Goal: Task Accomplishment & Management: Complete application form

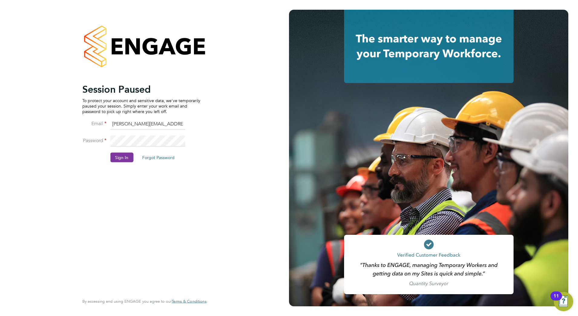
click at [127, 156] on button "Sign In" at bounding box center [121, 157] width 23 height 10
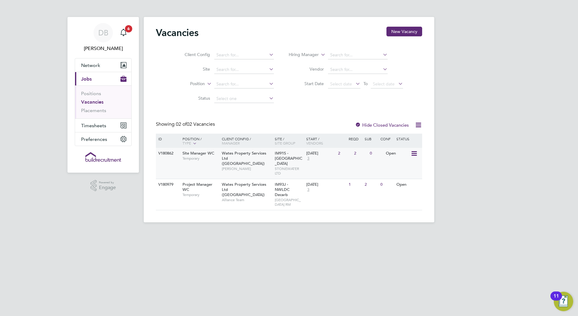
click at [191, 156] on span "Temporary" at bounding box center [201, 158] width 36 height 5
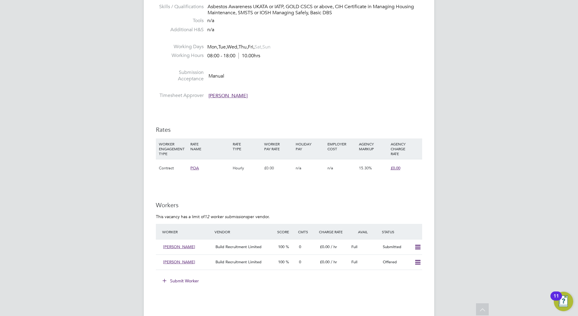
scroll to position [340, 0]
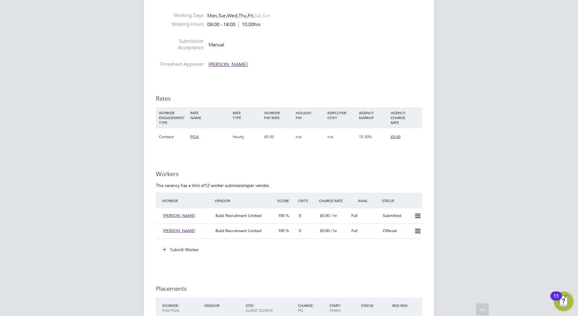
click at [189, 250] on button "Submit Worker" at bounding box center [180, 250] width 45 height 10
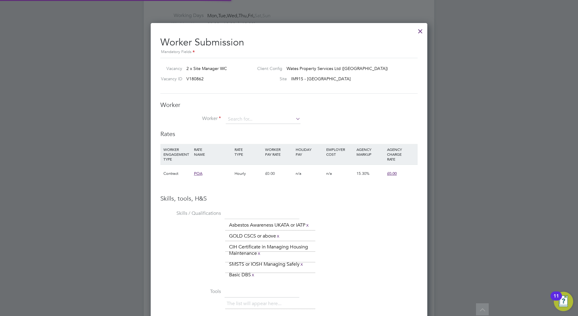
scroll to position [437, 277]
click at [232, 117] on input at bounding box center [263, 119] width 75 height 9
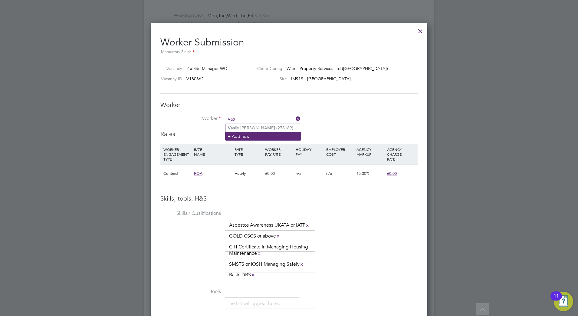
type input "vas"
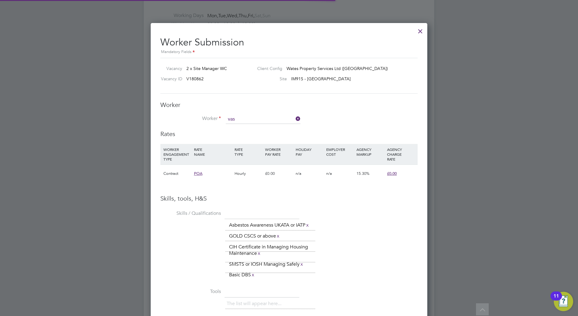
click at [245, 135] on li "+ Add new" at bounding box center [262, 136] width 75 height 8
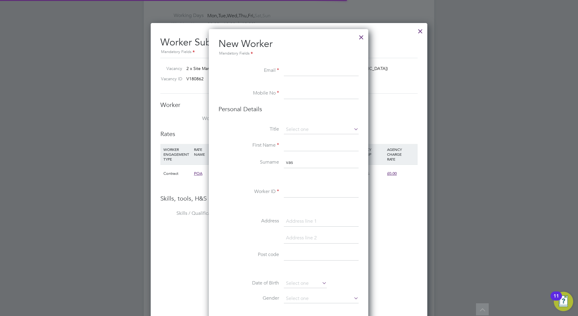
scroll to position [512, 160]
click at [285, 70] on input at bounding box center [321, 70] width 75 height 11
paste input "[EMAIL_ADDRESS][DOMAIN_NAME]"
type input "[EMAIL_ADDRESS][DOMAIN_NAME]"
click at [297, 97] on input at bounding box center [321, 93] width 75 height 11
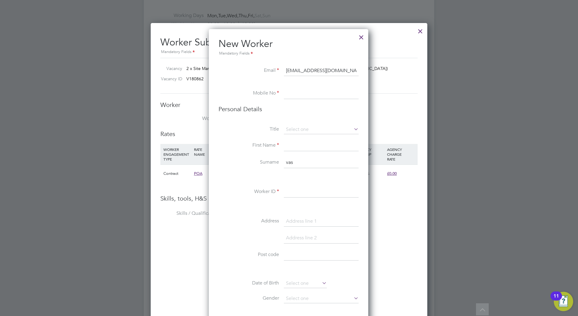
click at [294, 93] on input at bounding box center [321, 93] width 75 height 11
paste input "[PHONE_NUMBER]"
click at [296, 94] on input "[PHONE_NUMBER]" at bounding box center [321, 93] width 75 height 11
click at [300, 93] on input "07411421567" at bounding box center [321, 93] width 75 height 11
type input "07411 421567"
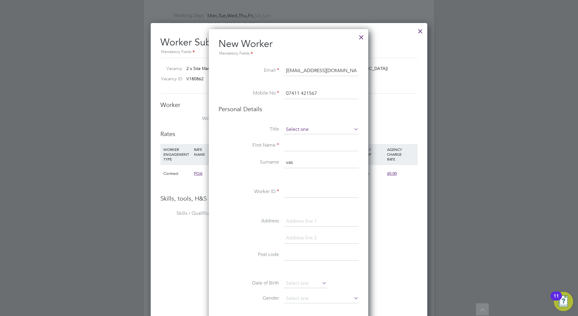
click at [307, 130] on input at bounding box center [321, 129] width 75 height 9
click at [301, 141] on li "Mr" at bounding box center [321, 138] width 75 height 8
type input "Mr"
click at [298, 143] on input at bounding box center [321, 145] width 75 height 11
click at [291, 146] on input at bounding box center [321, 145] width 75 height 11
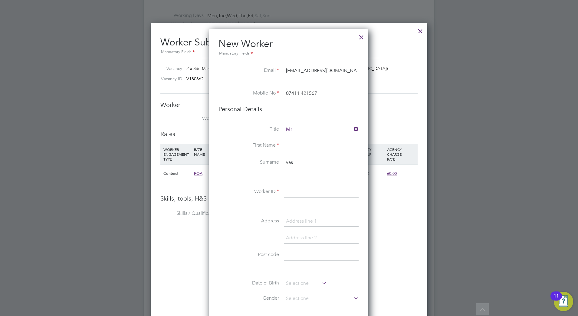
paste input "[PERSON_NAME]"
drag, startPoint x: 325, startPoint y: 147, endPoint x: 301, endPoint y: 147, distance: 24.2
click at [301, 147] on input "[PERSON_NAME]" at bounding box center [321, 145] width 75 height 11
type input "[PERSON_NAME]"
drag, startPoint x: 292, startPoint y: 164, endPoint x: 282, endPoint y: 164, distance: 10.3
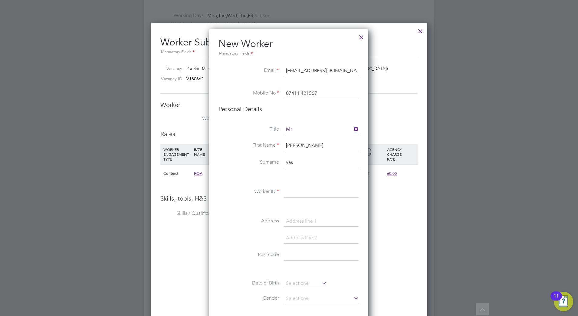
click at [282, 164] on li "Surname vas" at bounding box center [289, 165] width 140 height 17
click at [290, 162] on input at bounding box center [321, 162] width 75 height 11
paste input "Dragomanu"
type input "Dragomanu"
click at [290, 190] on input at bounding box center [321, 191] width 75 height 11
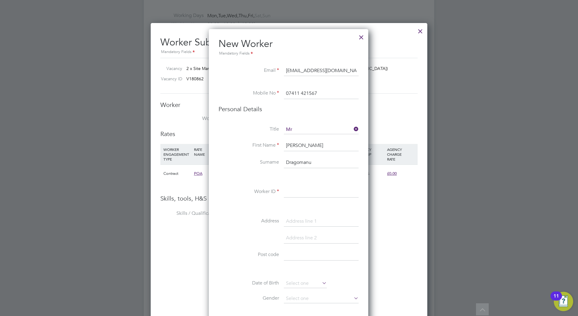
paste input "21584"
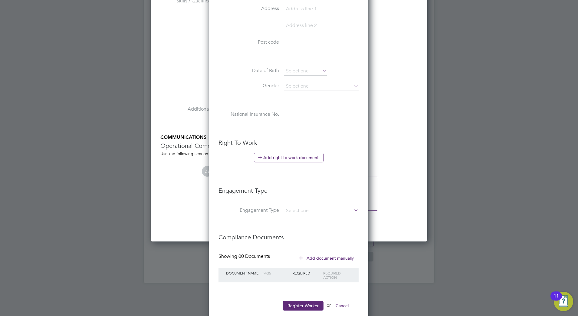
scroll to position [565, 0]
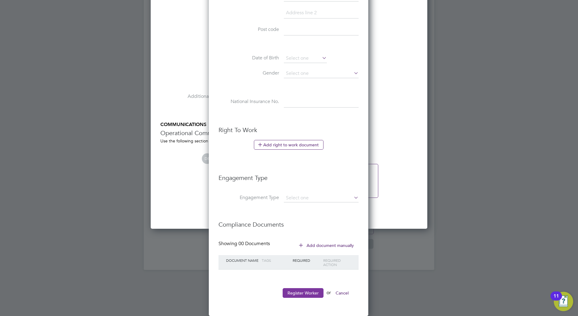
type input "21584"
click at [315, 295] on button "Register Worker" at bounding box center [303, 293] width 41 height 10
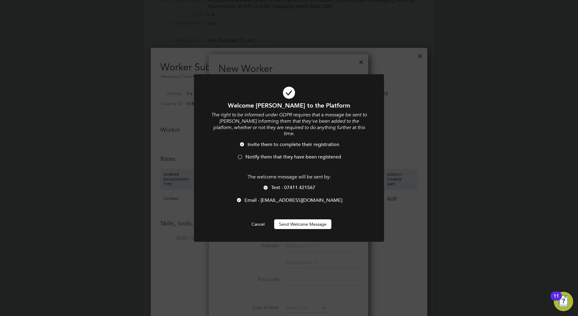
scroll to position [512, 160]
click at [281, 157] on span "Notify them that they have been registered" at bounding box center [293, 157] width 96 height 6
click at [306, 224] on button "Send Welcome Message" at bounding box center [302, 224] width 57 height 10
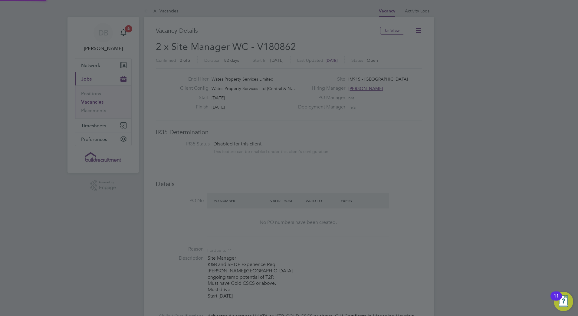
scroll to position [316, 0]
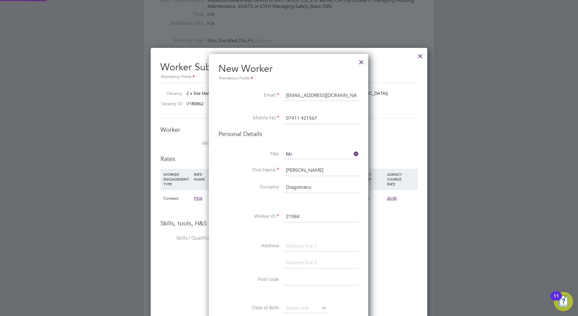
type input "[PERSON_NAME] (21584)"
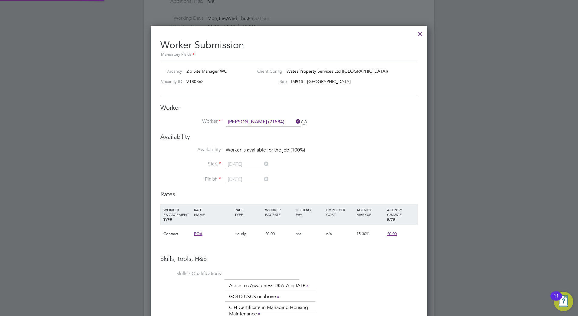
scroll to position [340, 0]
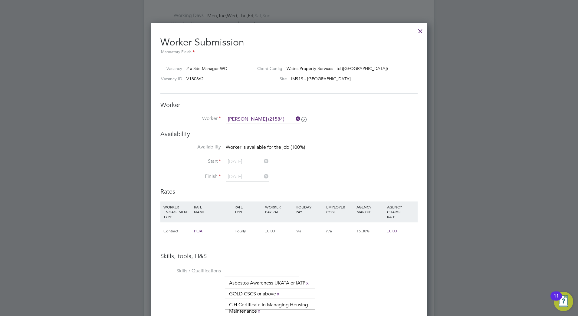
click at [294, 120] on icon at bounding box center [294, 118] width 0 height 8
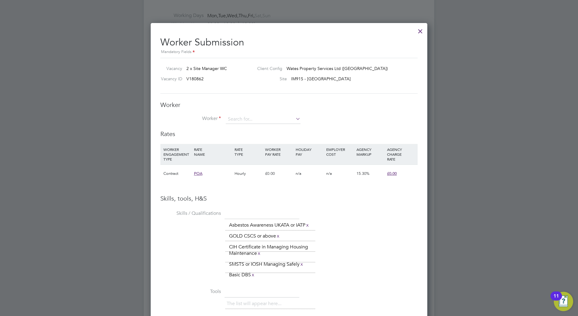
scroll to position [437, 277]
click at [293, 122] on input at bounding box center [263, 119] width 75 height 9
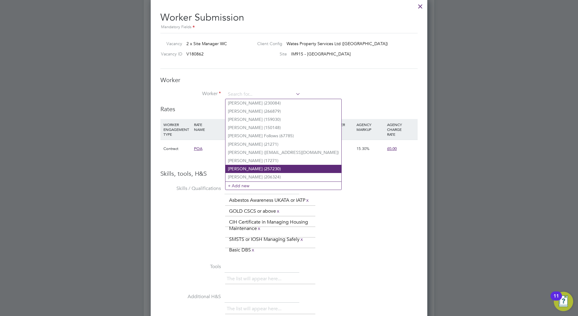
scroll to position [378, 0]
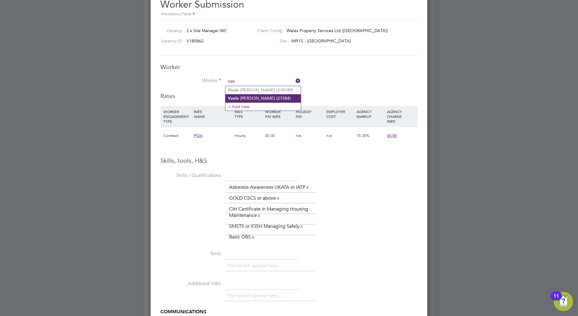
type input "vas"
click at [267, 100] on div "All Vacancies Vacancy Activity Logs Vacancy Activity Logs All Vacancies Vacancy…" at bounding box center [289, 42] width 291 height 830
click at [269, 82] on input at bounding box center [263, 81] width 75 height 9
click at [258, 97] on li "[PERSON_NAME] ile [PERSON_NAME] (21584)" at bounding box center [262, 98] width 75 height 8
type input "[PERSON_NAME] (21584)"
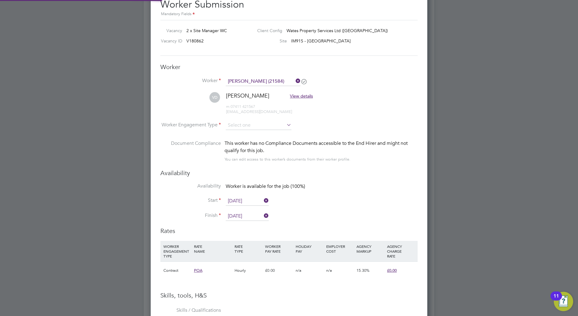
scroll to position [571, 277]
click at [273, 126] on input at bounding box center [259, 125] width 66 height 9
click at [253, 133] on li "Contract" at bounding box center [258, 134] width 66 height 8
type input "Contract"
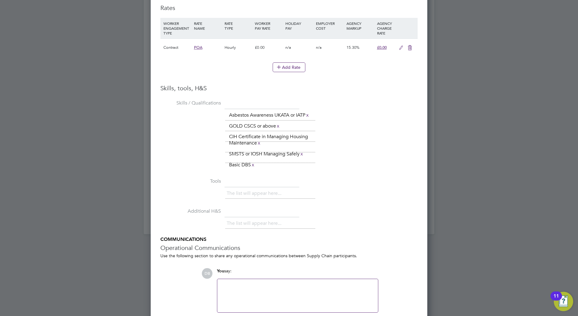
scroll to position [635, 0]
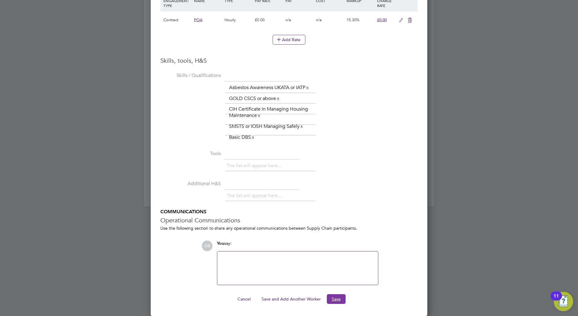
click at [338, 301] on button "Save" at bounding box center [336, 299] width 19 height 10
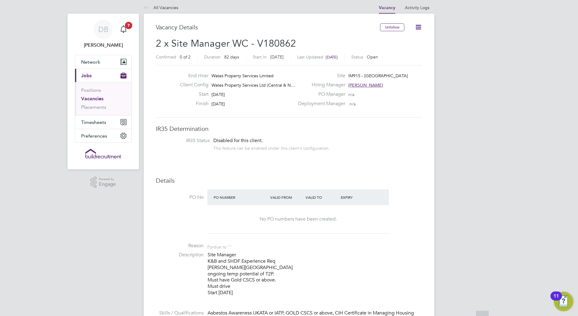
scroll to position [0, 0]
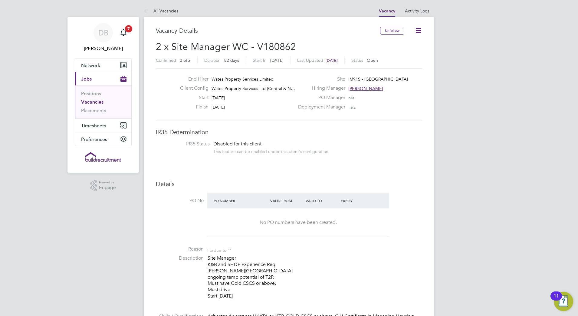
drag, startPoint x: 411, startPoint y: 79, endPoint x: 345, endPoint y: 81, distance: 66.0
click at [345, 81] on div "Site IM91S - [GEOGRAPHIC_DATA]" at bounding box center [359, 80] width 130 height 9
drag, startPoint x: 345, startPoint y: 81, endPoint x: 350, endPoint y: 77, distance: 5.6
copy span "IM91S - [GEOGRAPHIC_DATA]"
